Goal: Task Accomplishment & Management: Use online tool/utility

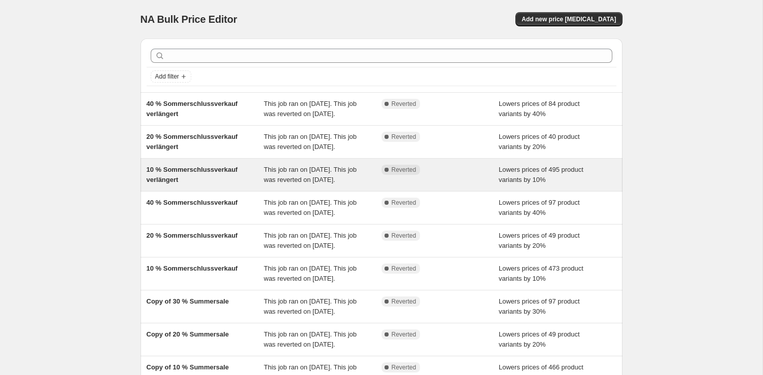
click at [338, 184] on span "This job ran on [DATE]. This job was reverted on [DATE]." at bounding box center [310, 175] width 93 height 18
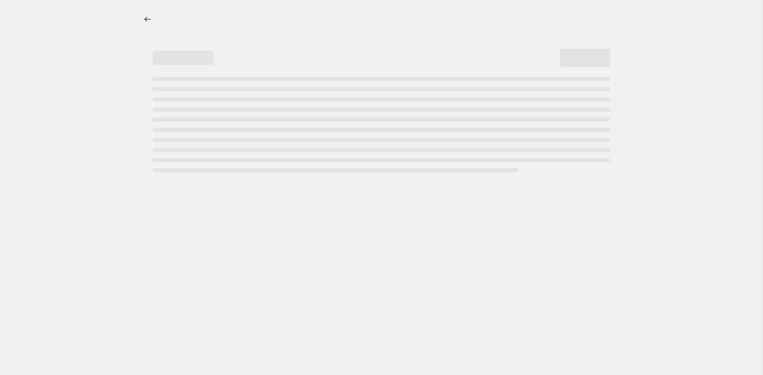
select select "percentage"
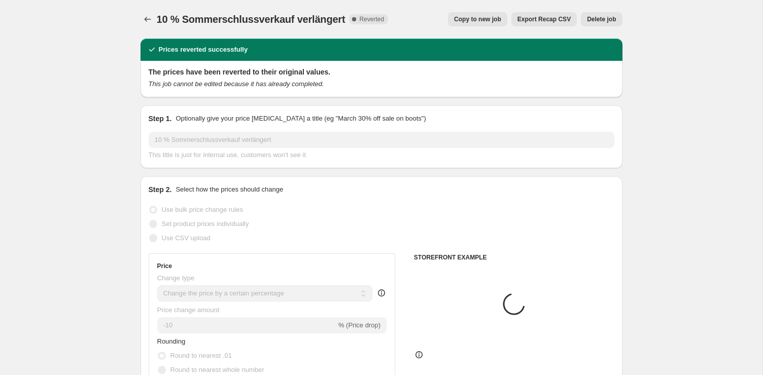
select select "tag"
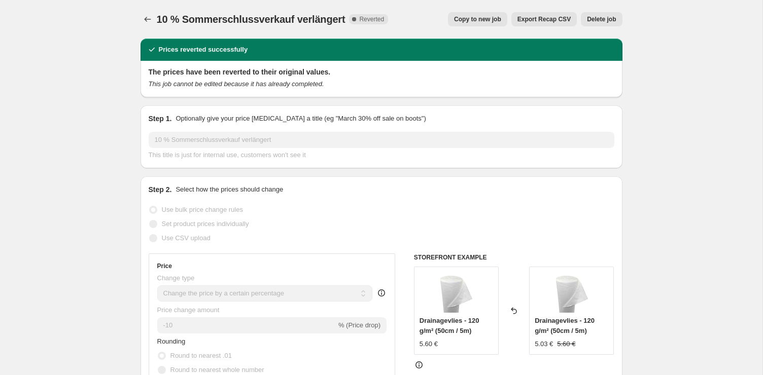
click at [503, 19] on button "Copy to new job" at bounding box center [477, 19] width 59 height 14
select select "percentage"
select select "tag"
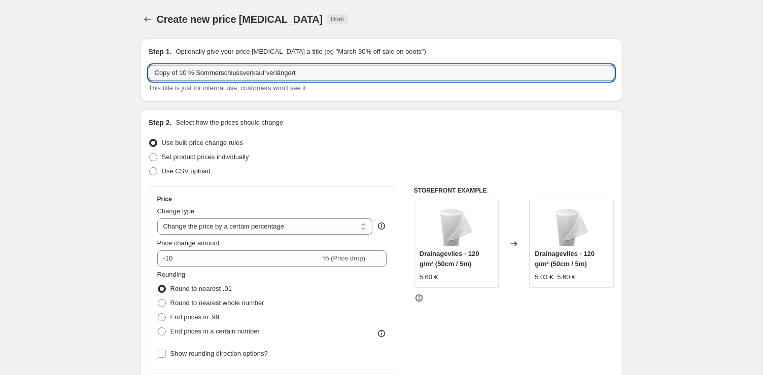
drag, startPoint x: 181, startPoint y: 75, endPoint x: 73, endPoint y: 64, distance: 108.1
drag, startPoint x: 171, startPoint y: 73, endPoint x: 302, endPoint y: 77, distance: 130.9
click at [302, 77] on input "10 % Sommerschlussverkauf verlängert" at bounding box center [382, 73] width 466 height 16
type input "10 % Herbstsale"
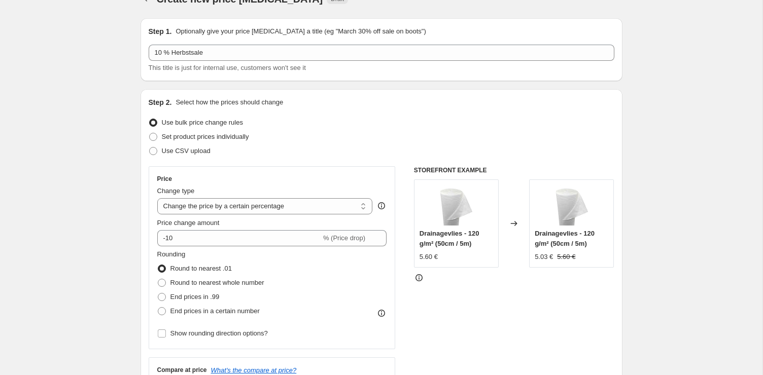
scroll to position [57, 0]
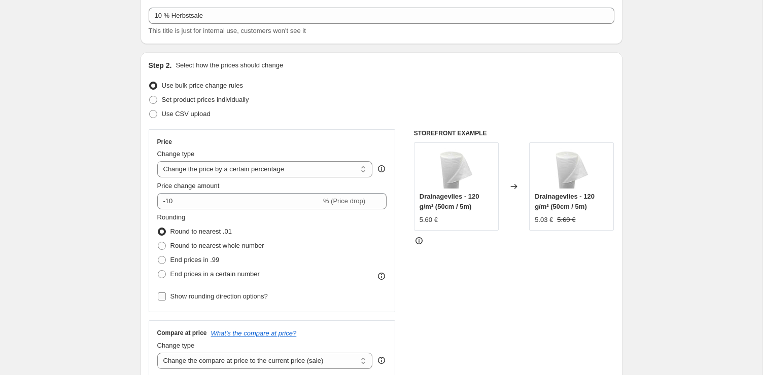
drag, startPoint x: 205, startPoint y: 297, endPoint x: 210, endPoint y: 298, distance: 5.3
click at [205, 297] on span "Show rounding direction options?" at bounding box center [218, 297] width 97 height 8
click at [166, 297] on input "Show rounding direction options?" at bounding box center [162, 297] width 8 height 8
checkbox input "true"
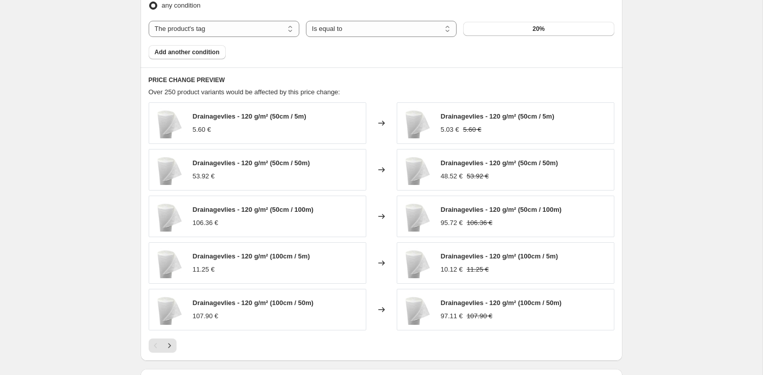
scroll to position [816, 0]
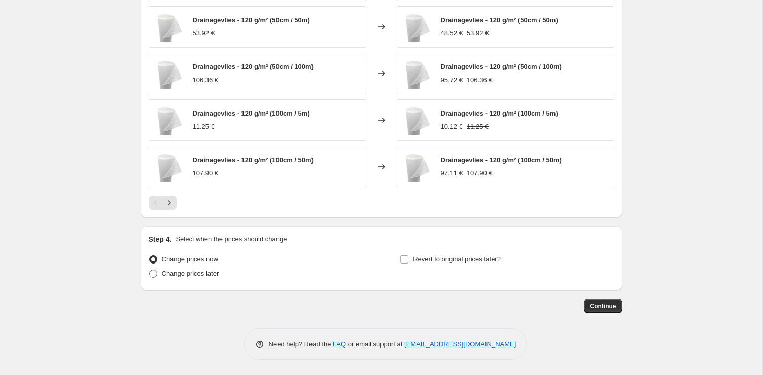
click at [189, 269] on span "Change prices later" at bounding box center [190, 274] width 57 height 10
click at [150, 270] on input "Change prices later" at bounding box center [149, 270] width 1 height 1
radio input "true"
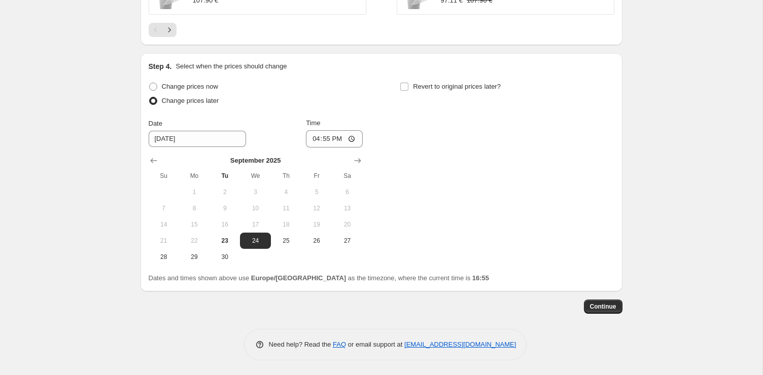
scroll to position [989, 0]
click at [286, 245] on button "25" at bounding box center [286, 240] width 30 height 16
type input "[DATE]"
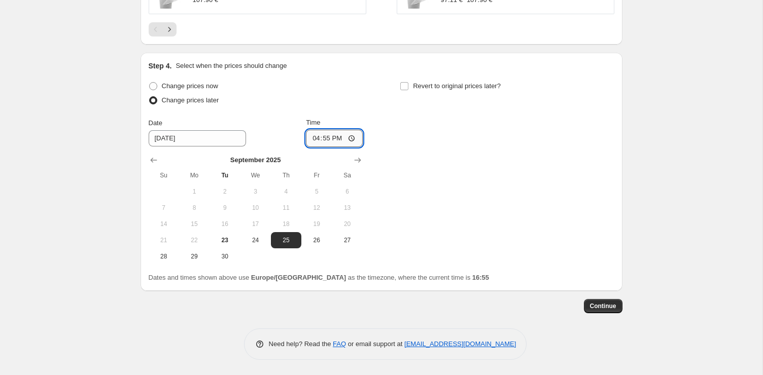
click at [324, 136] on input "16:55" at bounding box center [334, 138] width 57 height 17
click at [339, 139] on input "00:55" at bounding box center [334, 138] width 57 height 17
type input "00:00"
click at [474, 184] on div "Change prices now Change prices later Date [DATE] Time 00:00 [DATE] Su Mo Tu We…" at bounding box center [382, 172] width 466 height 186
click at [252, 246] on button "24" at bounding box center [255, 240] width 30 height 16
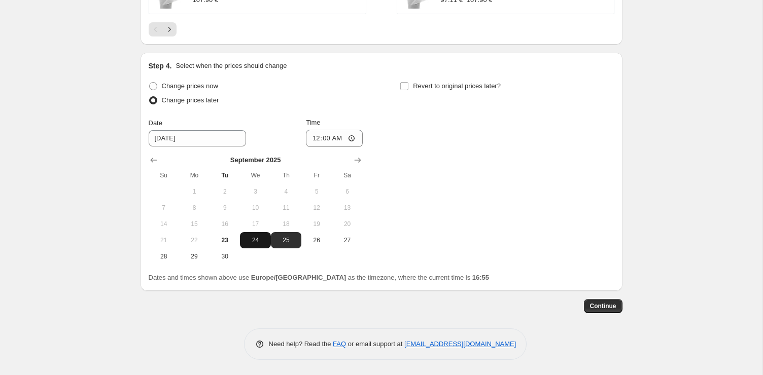
type input "[DATE]"
click at [405, 85] on input "Revert to original prices later?" at bounding box center [404, 86] width 8 height 8
checkbox input "true"
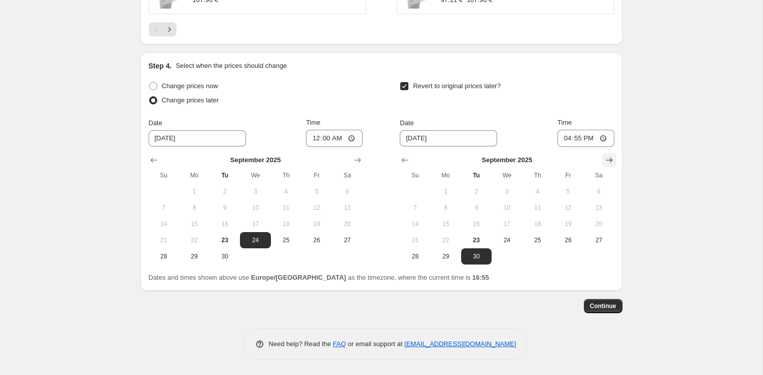
click at [610, 160] on icon "Show next month, October 2025" at bounding box center [609, 160] width 7 height 5
click at [423, 223] on span "12" at bounding box center [415, 224] width 22 height 8
type input "[DATE]"
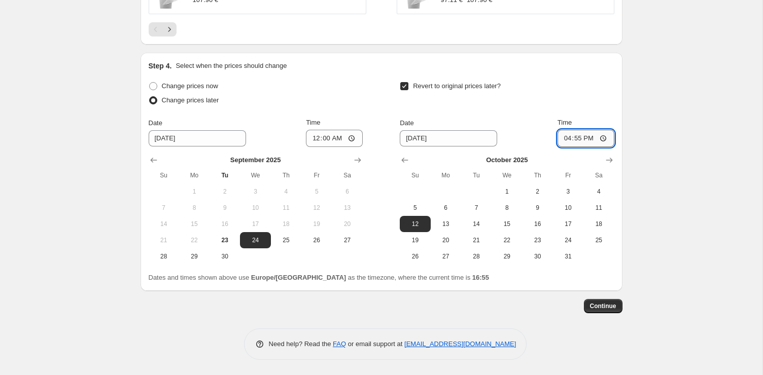
click at [577, 139] on input "16:55" at bounding box center [585, 138] width 57 height 17
type input "23:59"
click at [608, 310] on span "Continue" at bounding box center [603, 306] width 26 height 8
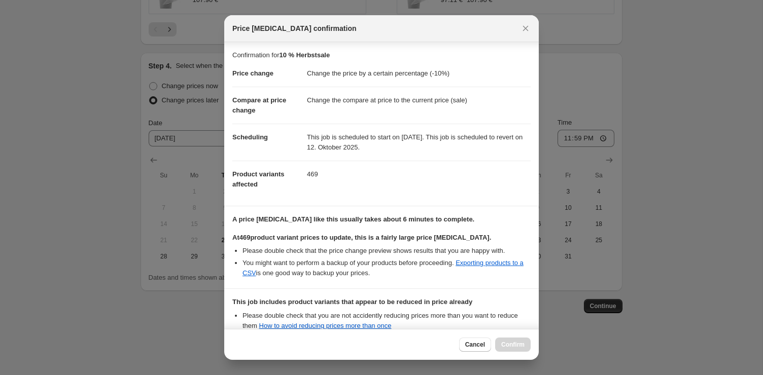
scroll to position [106, 0]
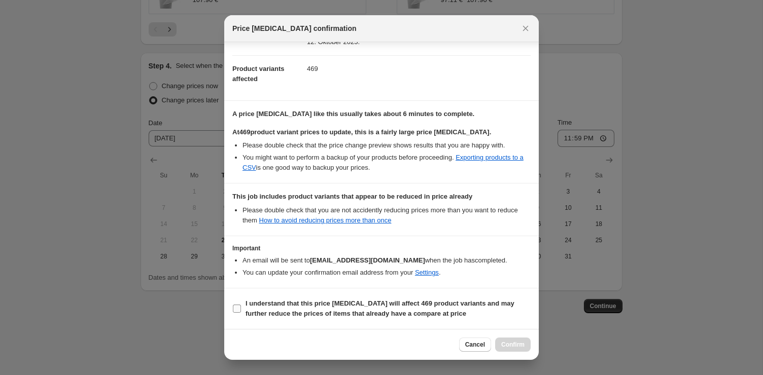
click at [294, 307] on span "I understand that this price [MEDICAL_DATA] will affect 469 product variants an…" at bounding box center [388, 309] width 285 height 20
click at [241, 307] on input "I understand that this price [MEDICAL_DATA] will affect 469 product variants an…" at bounding box center [237, 309] width 8 height 8
checkbox input "true"
click at [509, 344] on span "Confirm" at bounding box center [512, 345] width 23 height 8
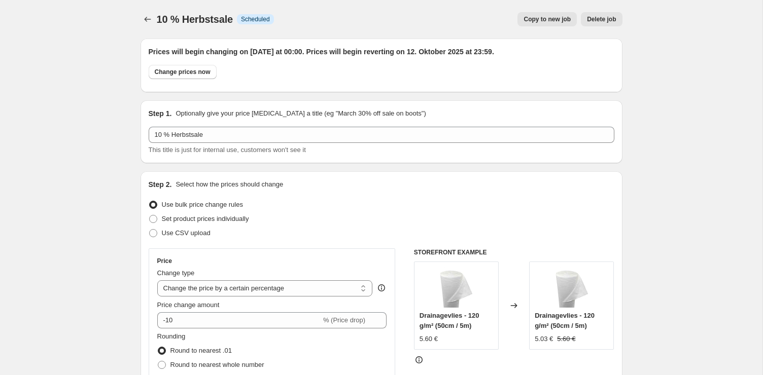
click at [180, 19] on span "10 % Herbstsale" at bounding box center [195, 19] width 76 height 11
copy span "10 % Herbstsale"
click at [145, 17] on icon "Price change jobs" at bounding box center [148, 19] width 10 height 10
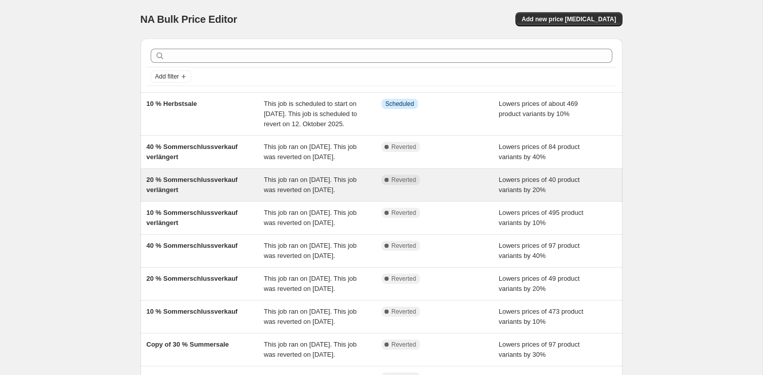
click at [304, 195] on div "This job ran on [DATE]. This job was reverted on [DATE]." at bounding box center [323, 185] width 118 height 20
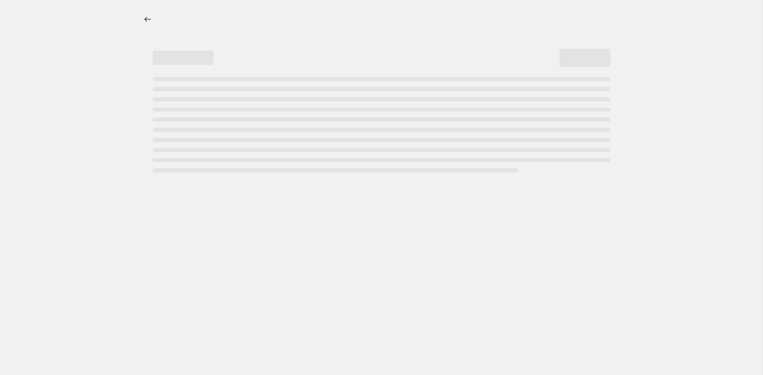
select select "percentage"
select select "tag"
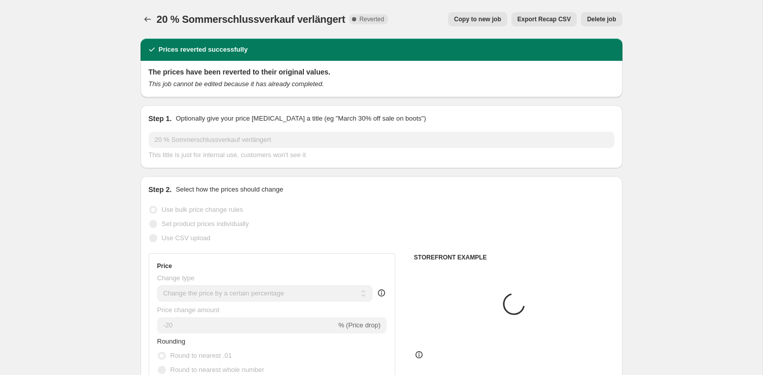
click at [479, 12] on button "Copy to new job" at bounding box center [477, 19] width 59 height 14
select select "percentage"
select select "tag"
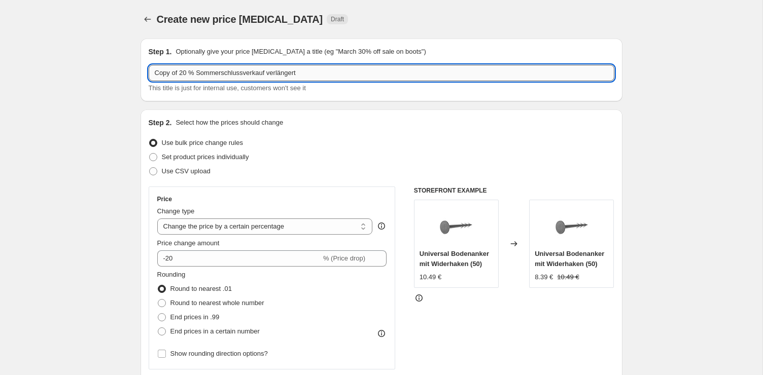
click at [253, 72] on input "Copy of 20 % Sommerschlussverkauf verlängert" at bounding box center [382, 73] width 466 height 16
paste input "10 % Herbstsale"
click at [152, 71] on input "10 % Herbstsale" at bounding box center [382, 73] width 466 height 16
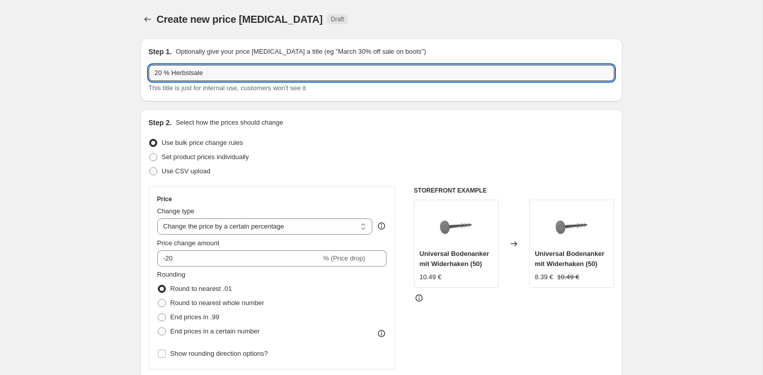
type input "20 % Herbstsale"
drag, startPoint x: 104, startPoint y: 81, endPoint x: 110, endPoint y: 82, distance: 5.7
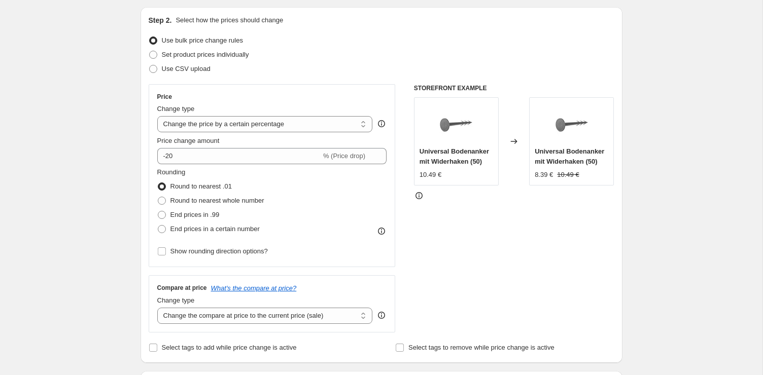
scroll to position [99, 0]
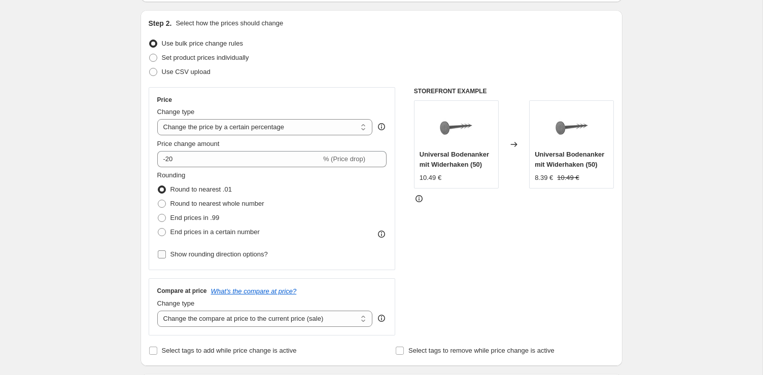
click at [217, 258] on span "Show rounding direction options?" at bounding box center [218, 255] width 97 height 8
click at [166, 258] on input "Show rounding direction options?" at bounding box center [162, 255] width 8 height 8
checkbox input "true"
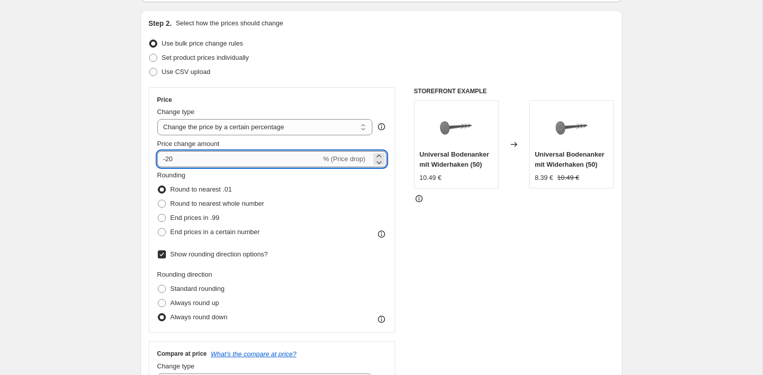
click at [199, 162] on input "-20" at bounding box center [239, 159] width 164 height 16
click at [400, 205] on div "Price Change type Change the price to a certain amount Change the price by a ce…" at bounding box center [382, 242] width 466 height 311
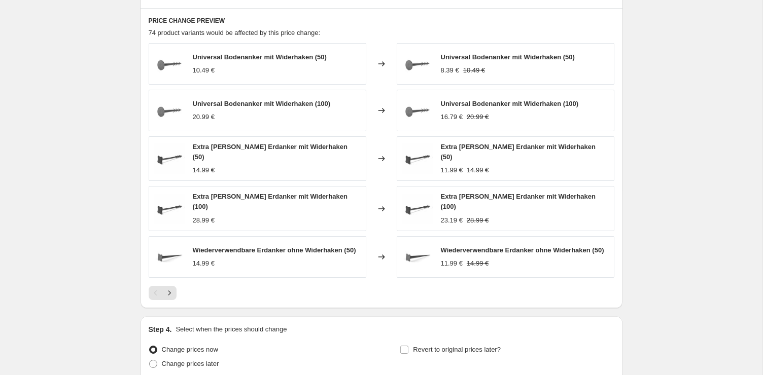
scroll to position [819, 0]
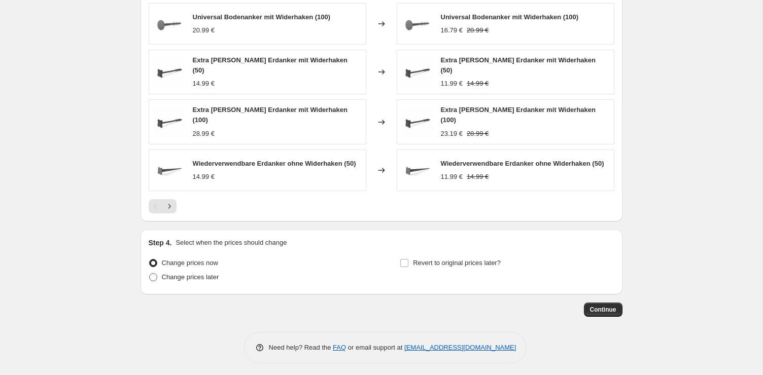
click at [197, 273] on span "Change prices later" at bounding box center [190, 277] width 57 height 8
click at [150, 273] on input "Change prices later" at bounding box center [149, 273] width 1 height 1
radio input "true"
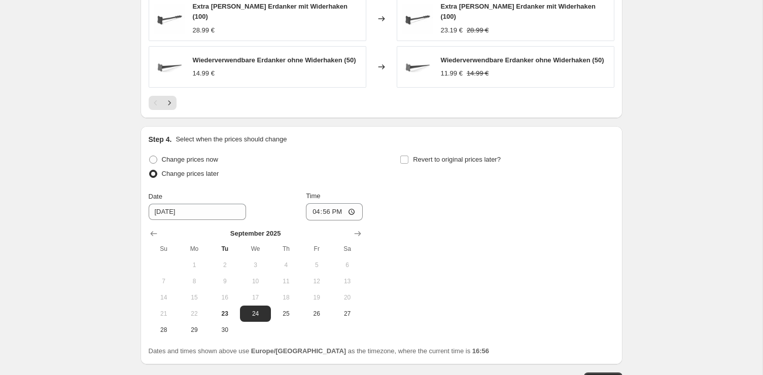
scroll to position [934, 0]
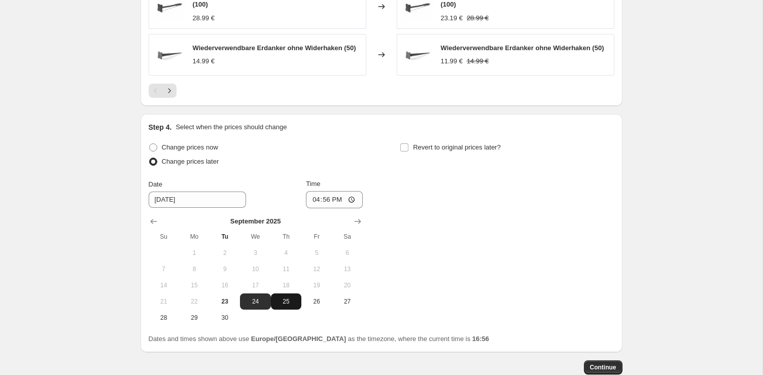
click at [284, 300] on span "25" at bounding box center [286, 302] width 22 height 8
click at [259, 298] on span "24" at bounding box center [255, 302] width 22 height 8
type input "[DATE]"
click at [326, 195] on input "16:56" at bounding box center [334, 199] width 57 height 17
click at [339, 194] on input "00:56" at bounding box center [334, 199] width 57 height 17
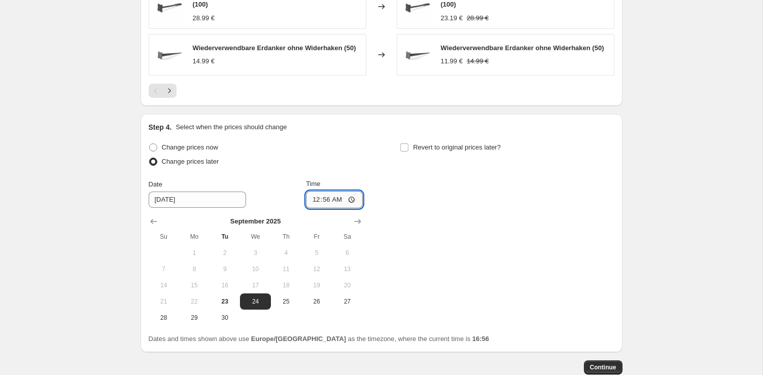
type input "00:00"
click at [406, 145] on input "Revert to original prices later?" at bounding box center [404, 148] width 8 height 8
checkbox input "true"
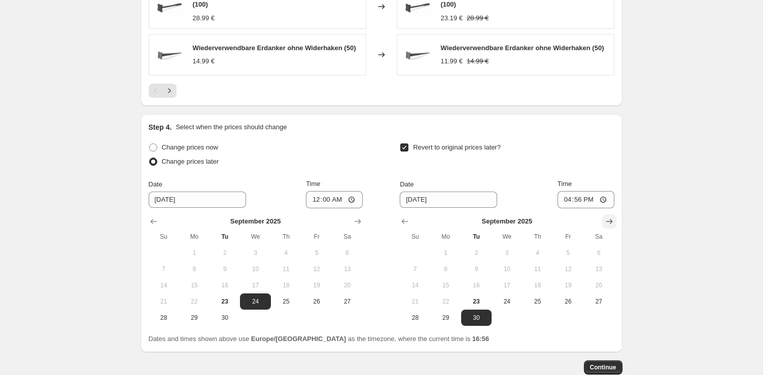
click at [609, 219] on icon "Show next month, October 2025" at bounding box center [609, 221] width 7 height 5
click at [416, 283] on span "12" at bounding box center [415, 286] width 22 height 8
type input "[DATE]"
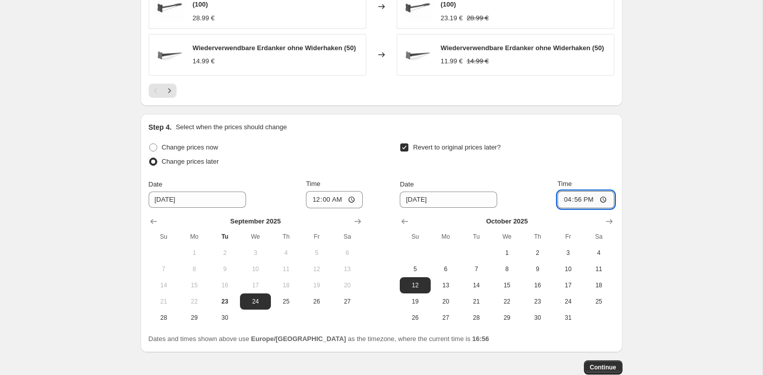
click at [579, 197] on input "16:56" at bounding box center [585, 199] width 57 height 17
type input "23:59"
click at [603, 144] on div "Revert to original prices later?" at bounding box center [507, 156] width 214 height 30
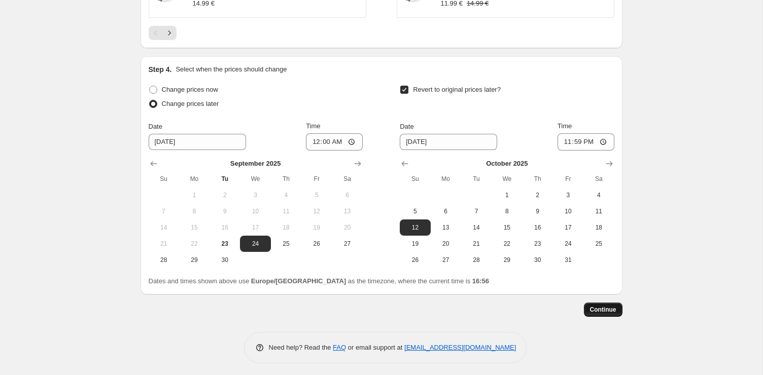
click at [602, 306] on span "Continue" at bounding box center [603, 310] width 26 height 8
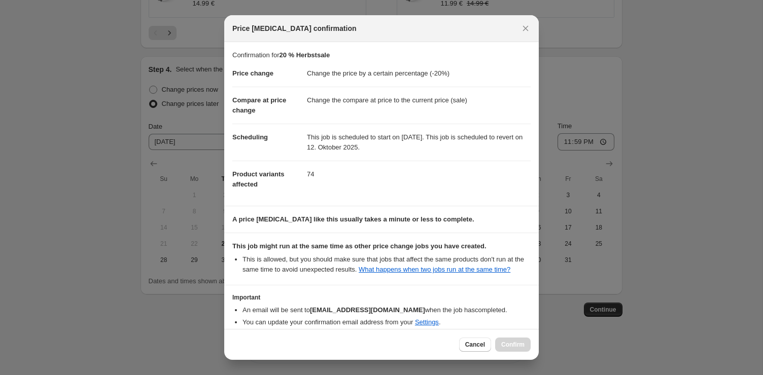
scroll to position [60, 0]
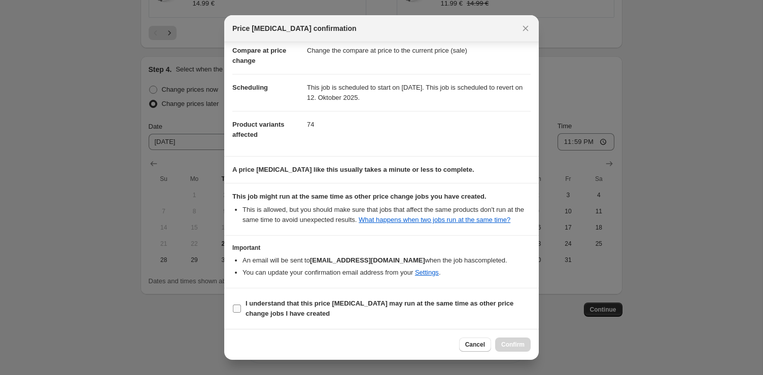
click at [284, 309] on span "I understand that this price [MEDICAL_DATA] may run at the same time as other p…" at bounding box center [388, 309] width 285 height 20
click at [241, 309] on input "I understand that this price [MEDICAL_DATA] may run at the same time as other p…" at bounding box center [237, 309] width 8 height 8
checkbox input "true"
click at [506, 343] on span "Confirm" at bounding box center [512, 345] width 23 height 8
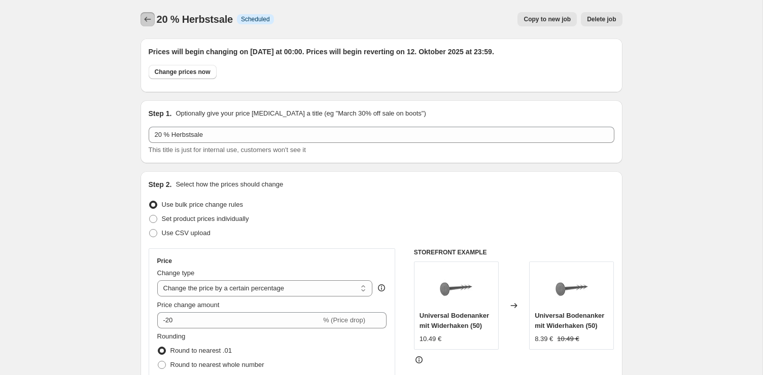
click at [147, 17] on icon "Price change jobs" at bounding box center [148, 19] width 10 height 10
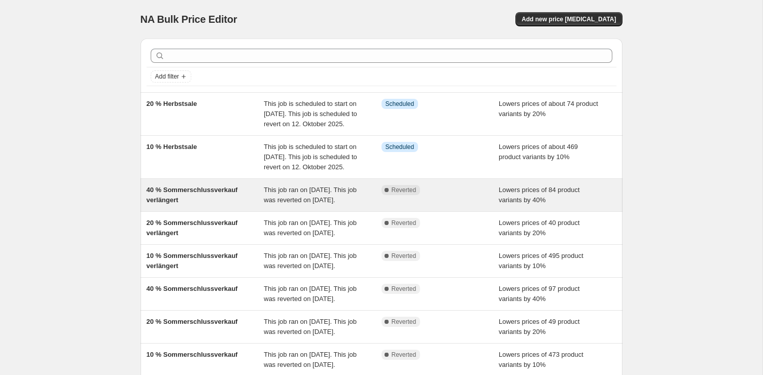
click at [232, 204] on span "40 % Sommerschlussverkauf verlängert" at bounding box center [192, 195] width 91 height 18
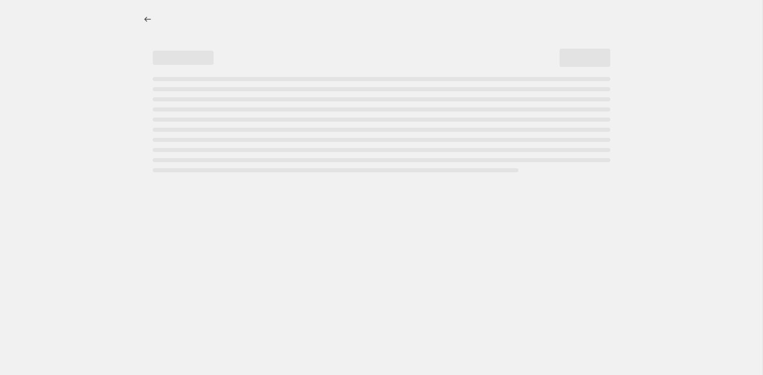
select select "percentage"
select select "tag"
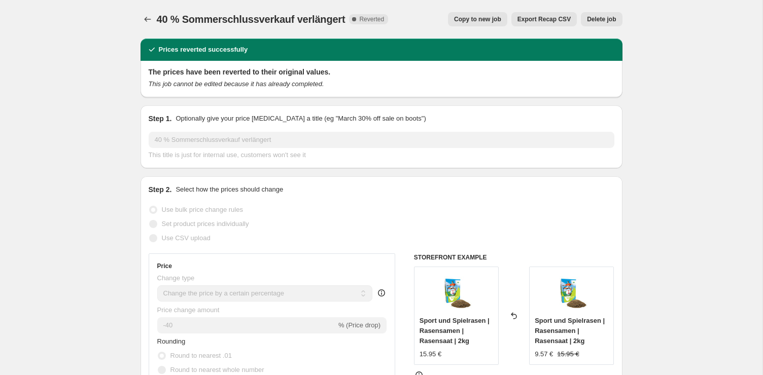
click at [472, 21] on span "Copy to new job" at bounding box center [477, 19] width 47 height 8
select select "percentage"
select select "tag"
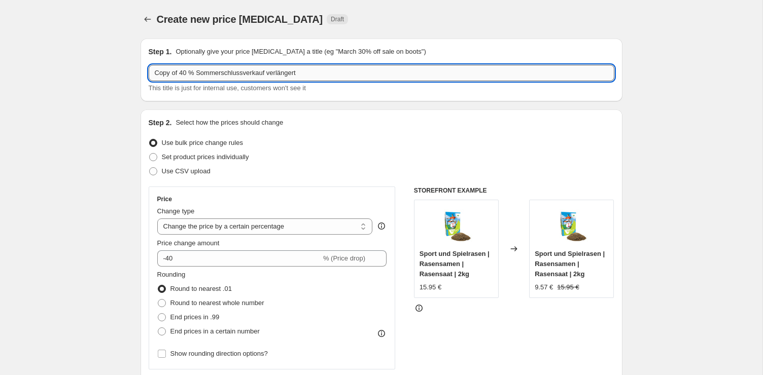
click at [277, 72] on input "Copy of 40 % Sommerschlussverkauf verlängert" at bounding box center [382, 73] width 466 height 16
paste input "10 % Herbstsale"
drag, startPoint x: 157, startPoint y: 74, endPoint x: 136, endPoint y: 72, distance: 21.0
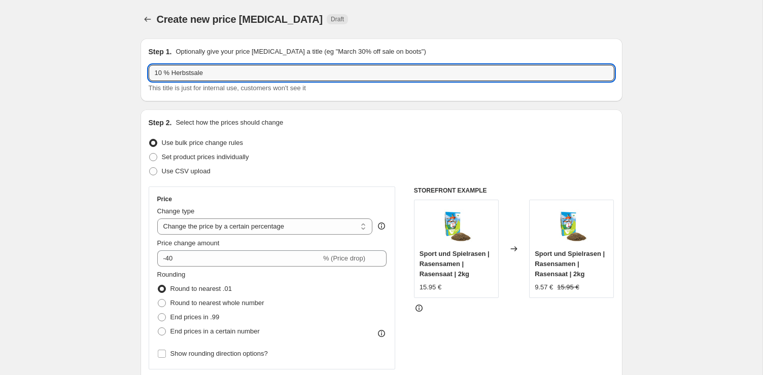
type input "30 % Herbstsale"
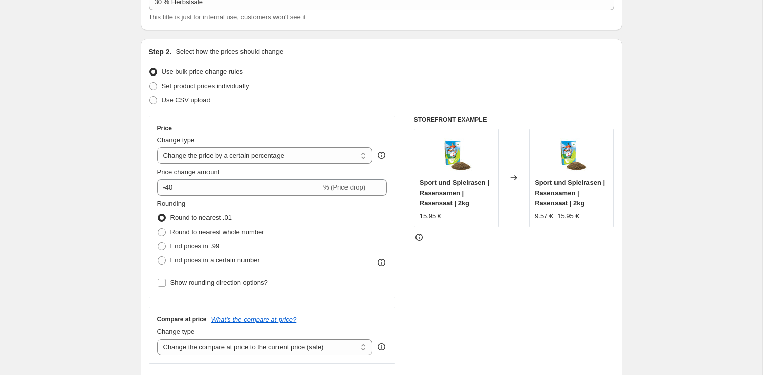
scroll to position [79, 0]
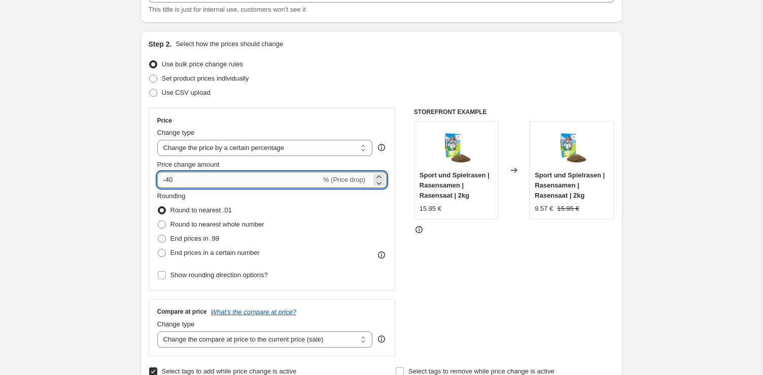
click at [167, 182] on input "-40" at bounding box center [239, 180] width 164 height 16
type input "-30"
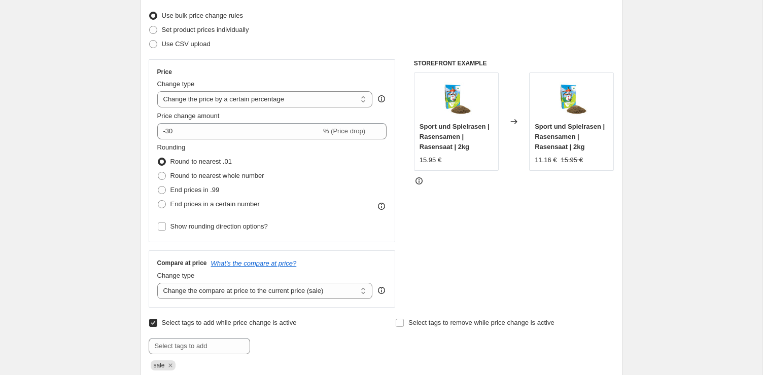
scroll to position [164, 0]
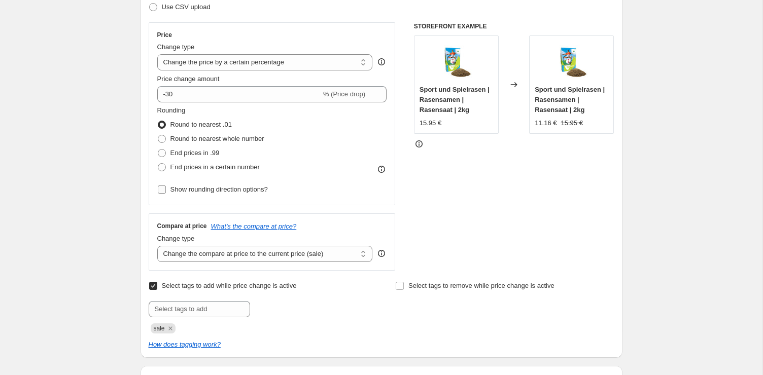
click at [225, 187] on span "Show rounding direction options?" at bounding box center [218, 190] width 97 height 8
click at [166, 187] on input "Show rounding direction options?" at bounding box center [162, 190] width 8 height 8
checkbox input "true"
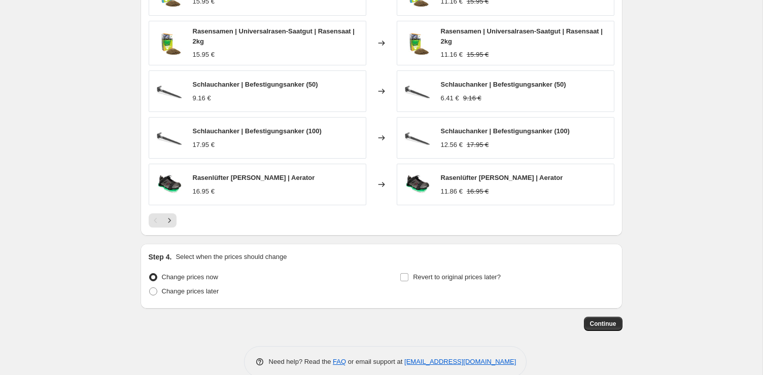
scroll to position [879, 0]
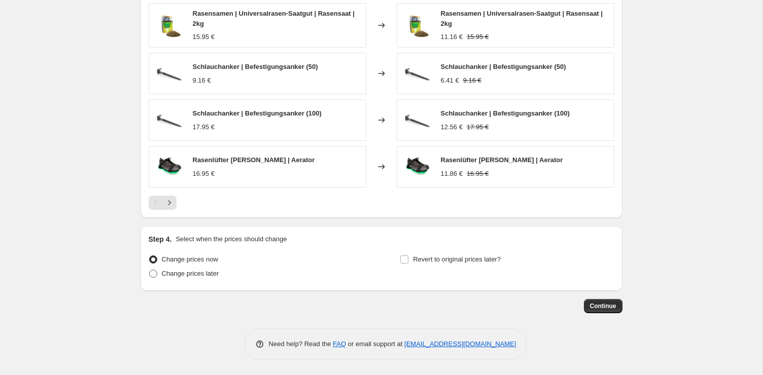
click at [191, 275] on span "Change prices later" at bounding box center [190, 274] width 57 height 8
click at [150, 270] on input "Change prices later" at bounding box center [149, 270] width 1 height 1
radio input "true"
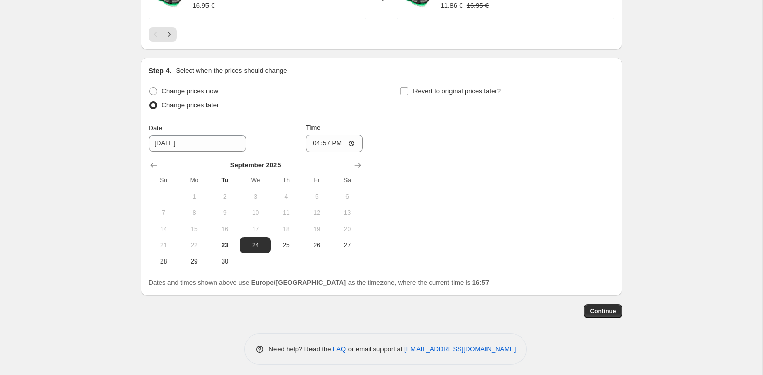
scroll to position [1045, 0]
click at [228, 247] on span "23" at bounding box center [225, 244] width 22 height 8
click at [254, 248] on span "24" at bounding box center [255, 244] width 22 height 8
type input "[DATE]"
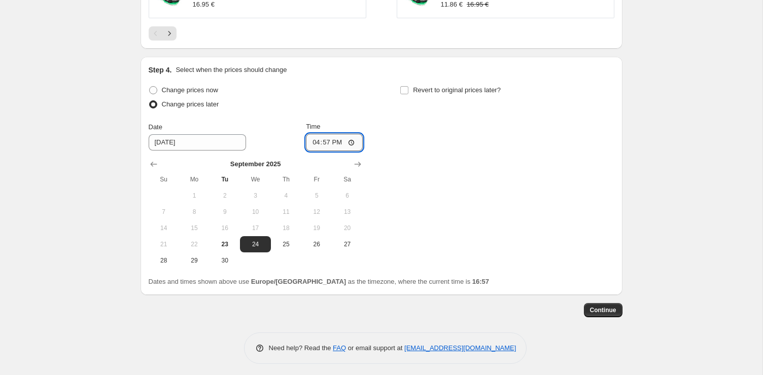
click at [326, 147] on input "16:57" at bounding box center [334, 142] width 57 height 17
click at [336, 148] on input "00:57" at bounding box center [334, 142] width 57 height 17
type input "00:00"
click at [389, 165] on div "Change prices now Change prices later Date [DATE] Time 00:00 [DATE] Su Mo Tu We…" at bounding box center [382, 176] width 466 height 186
click at [406, 92] on input "Revert to original prices later?" at bounding box center [404, 90] width 8 height 8
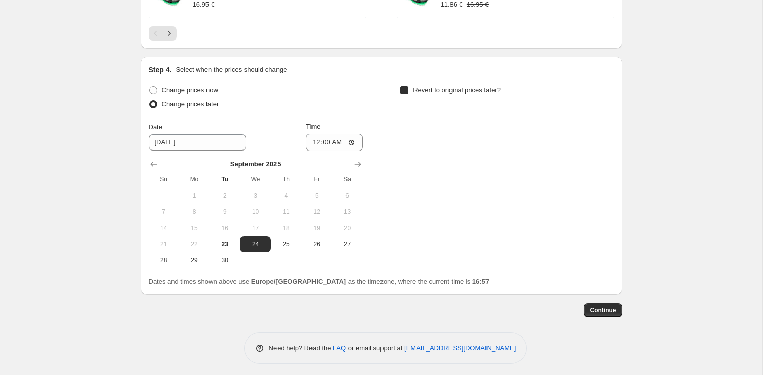
checkbox input "true"
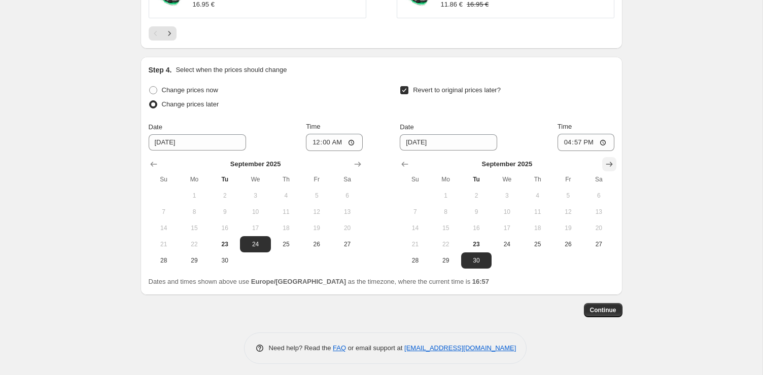
click at [606, 166] on icon "Show next month, October 2025" at bounding box center [609, 164] width 10 height 10
click at [420, 232] on span "12" at bounding box center [415, 228] width 22 height 8
type input "[DATE]"
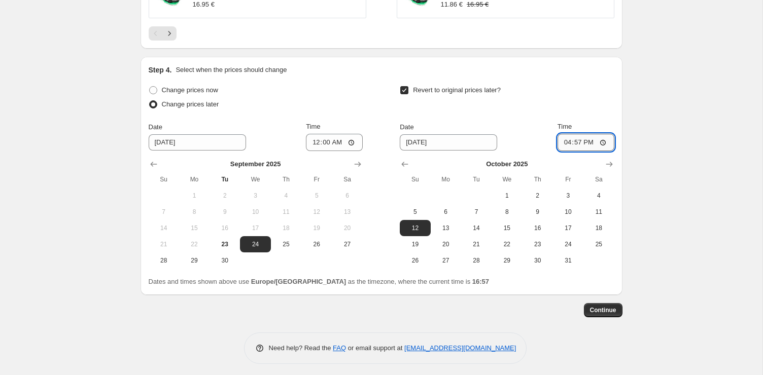
click at [580, 144] on input "16:57" at bounding box center [585, 142] width 57 height 17
type input "23:59"
click at [603, 314] on span "Continue" at bounding box center [603, 310] width 26 height 8
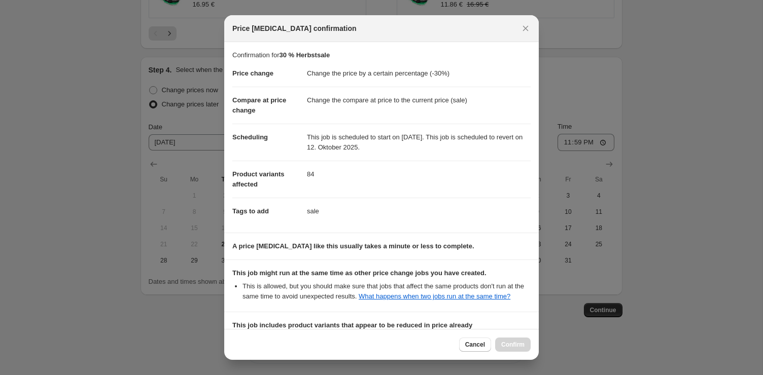
scroll to position [149, 0]
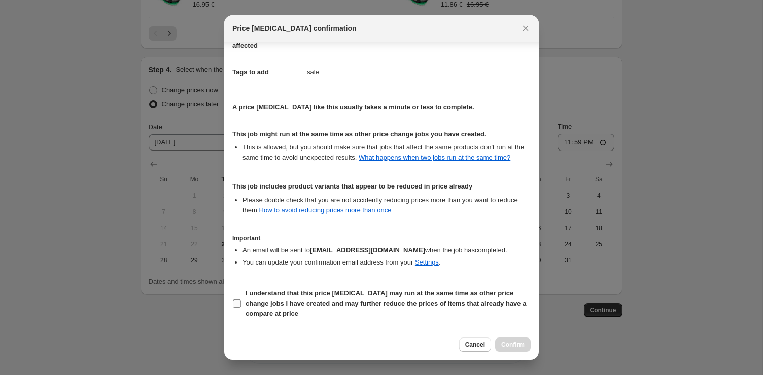
click at [286, 303] on b "I understand that this price [MEDICAL_DATA] may run at the same time as other p…" at bounding box center [386, 304] width 281 height 28
click at [241, 303] on input "I understand that this price [MEDICAL_DATA] may run at the same time as other p…" at bounding box center [237, 304] width 8 height 8
checkbox input "true"
click at [508, 344] on span "Confirm" at bounding box center [512, 345] width 23 height 8
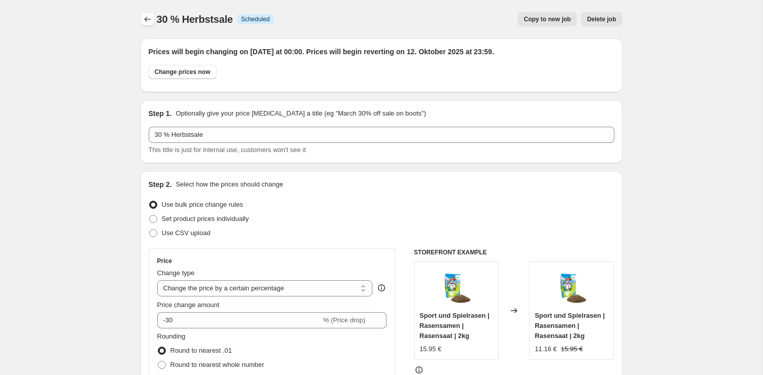
click at [149, 20] on icon "Price change jobs" at bounding box center [147, 19] width 7 height 5
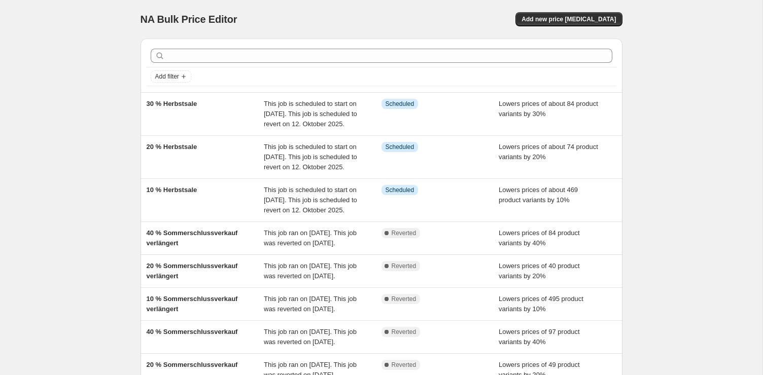
click at [432, 22] on div "Add new price [MEDICAL_DATA]" at bounding box center [501, 19] width 242 height 14
